Goal: Task Accomplishment & Management: Manage account settings

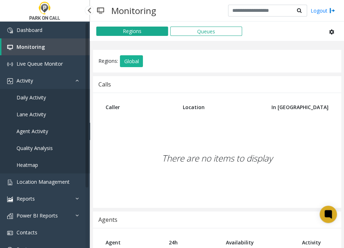
click at [42, 128] on span "Agent Activity" at bounding box center [33, 131] width 32 height 7
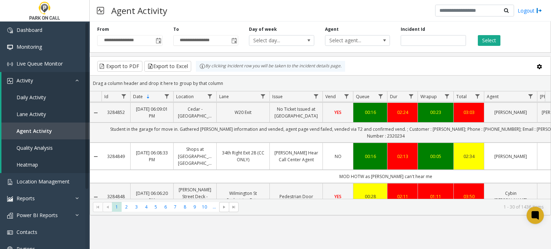
scroll to position [359, 0]
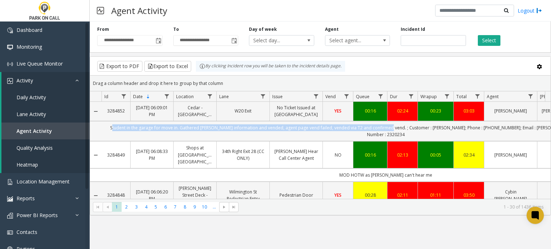
drag, startPoint x: 142, startPoint y: 123, endPoint x: 417, endPoint y: 126, distance: 275.3
click at [343, 126] on td "Student in the garage for move in. Gathered [PERSON_NAME] information and vende…" at bounding box center [386, 131] width 568 height 20
copy td "Student in the garage for move in. [PERSON_NAME] [PERSON_NAME] information and …"
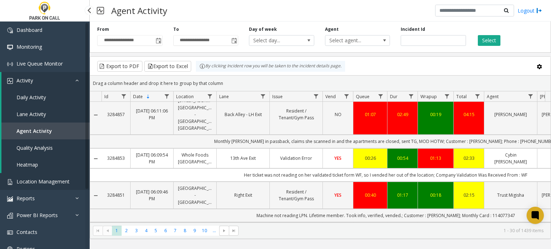
click at [36, 178] on link "Location Management" at bounding box center [45, 181] width 90 height 17
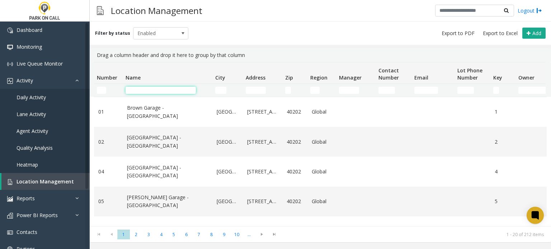
click at [151, 92] on input "Name Filter" at bounding box center [161, 90] width 70 height 7
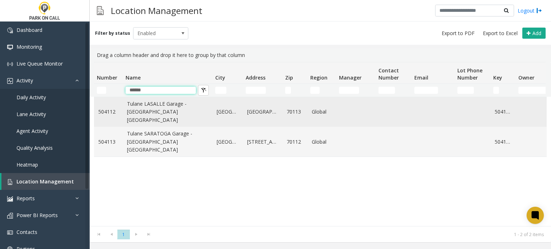
type input "******"
click at [155, 115] on link "Tulane LASALLE Garage - [GEOGRAPHIC_DATA] [GEOGRAPHIC_DATA]" at bounding box center [167, 112] width 81 height 24
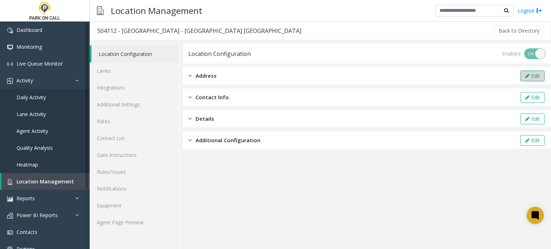
click at [343, 74] on icon at bounding box center [527, 76] width 4 height 5
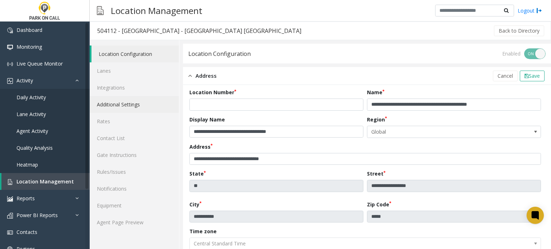
click at [126, 112] on link "Additional Settings" at bounding box center [134, 104] width 89 height 17
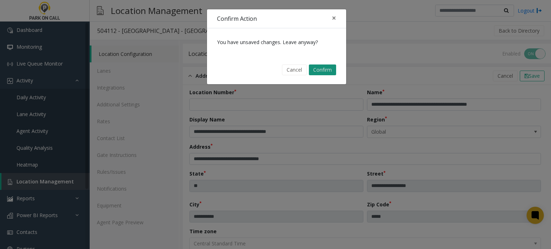
click at [312, 70] on button "Confirm" at bounding box center [322, 70] width 27 height 11
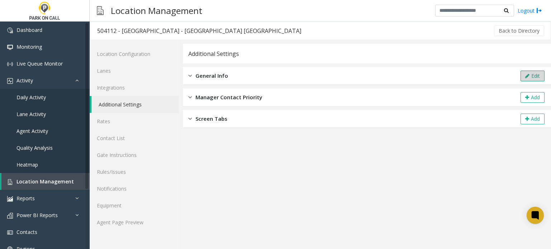
click at [343, 75] on button "Edit" at bounding box center [533, 76] width 24 height 11
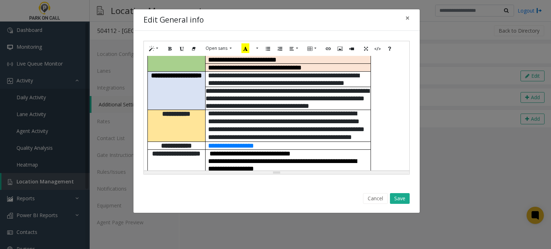
scroll to position [144, 0]
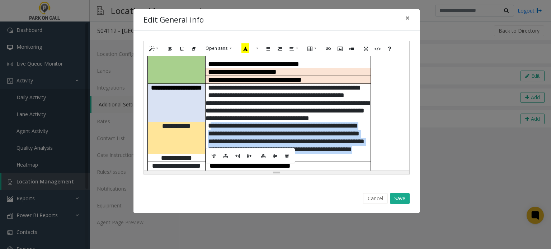
drag, startPoint x: 350, startPoint y: 141, endPoint x: 210, endPoint y: 118, distance: 141.4
click at [214, 122] on td "**********" at bounding box center [287, 138] width 165 height 32
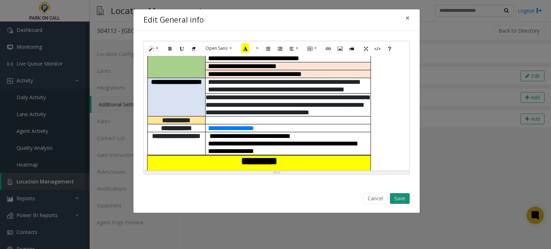
click at [343, 201] on button "Save" at bounding box center [400, 198] width 20 height 11
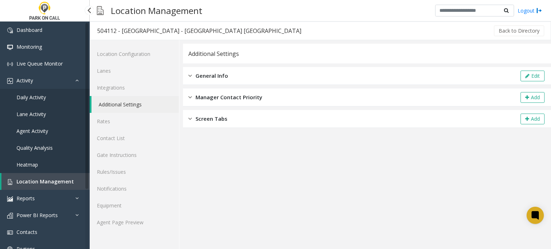
click at [22, 179] on span "Location Management" at bounding box center [45, 181] width 57 height 7
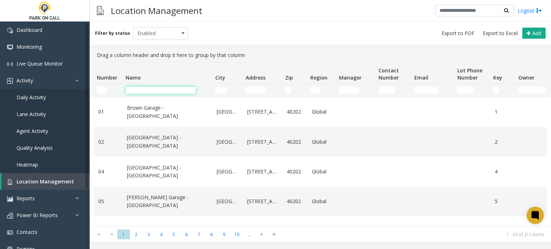
click at [151, 89] on input "Name Filter" at bounding box center [161, 90] width 70 height 7
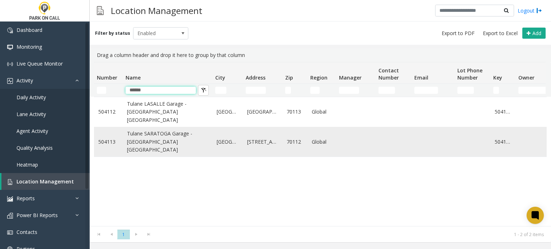
type input "******"
click at [183, 138] on link "Tulane SARATOGA Garage - [GEOGRAPHIC_DATA] [GEOGRAPHIC_DATA]" at bounding box center [167, 142] width 81 height 24
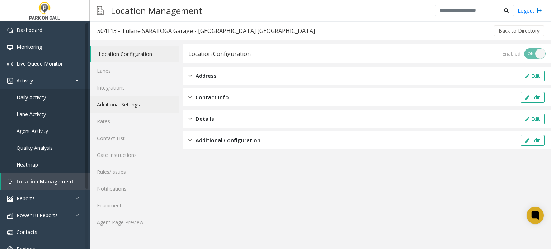
click at [133, 106] on link "Additional Settings" at bounding box center [134, 104] width 89 height 17
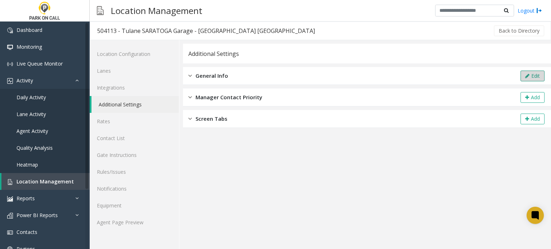
click at [343, 76] on button "Edit" at bounding box center [533, 76] width 24 height 11
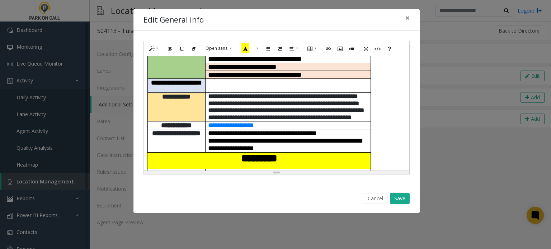
scroll to position [108, 0]
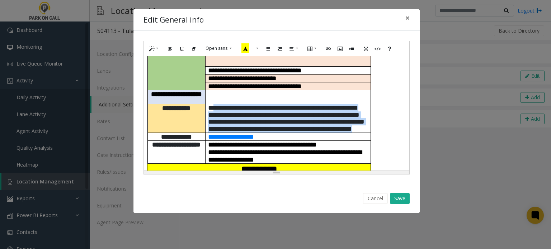
drag, startPoint x: 348, startPoint y: 122, endPoint x: 217, endPoint y: 95, distance: 133.7
click at [217, 104] on p "**********" at bounding box center [288, 118] width 160 height 28
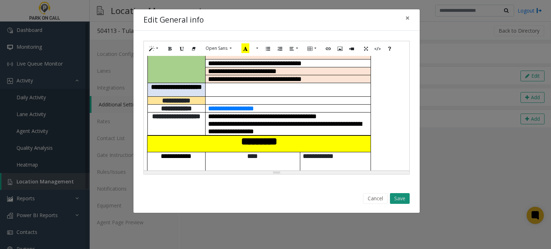
click at [343, 201] on button "Save" at bounding box center [400, 198] width 20 height 11
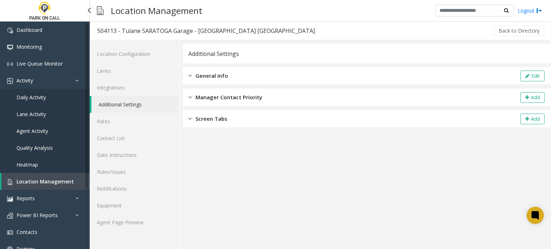
drag, startPoint x: 41, startPoint y: 182, endPoint x: 141, endPoint y: 0, distance: 207.7
click at [42, 182] on span "Location Management" at bounding box center [45, 181] width 57 height 7
